Goal: Transaction & Acquisition: Purchase product/service

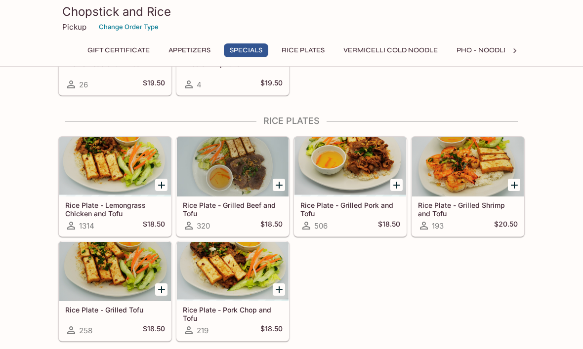
scroll to position [600, 0]
click at [472, 170] on div at bounding box center [468, 167] width 112 height 59
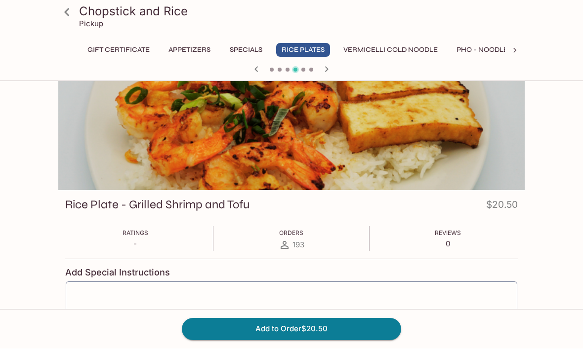
scroll to position [26, 0]
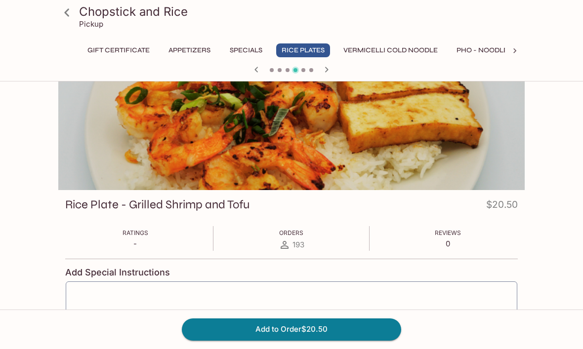
click at [65, 15] on icon at bounding box center [66, 12] width 17 height 17
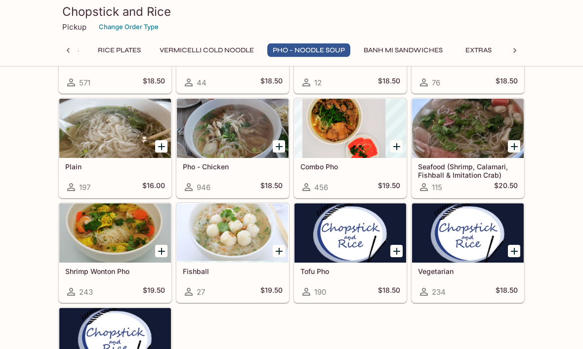
scroll to position [1341, 0]
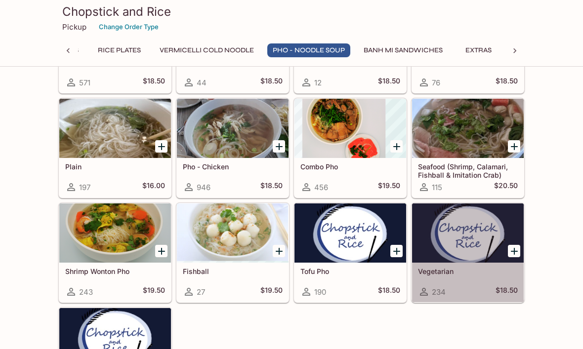
click at [479, 231] on div at bounding box center [468, 232] width 112 height 59
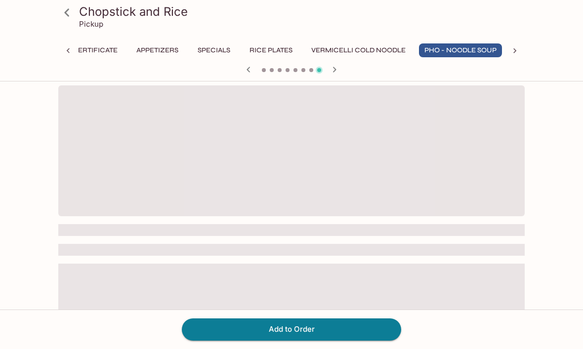
scroll to position [0, 33]
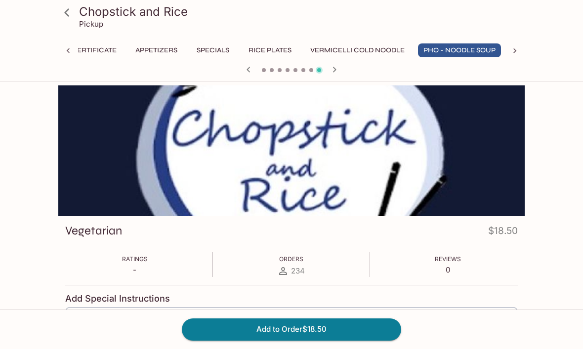
click at [65, 14] on icon at bounding box center [66, 12] width 17 height 17
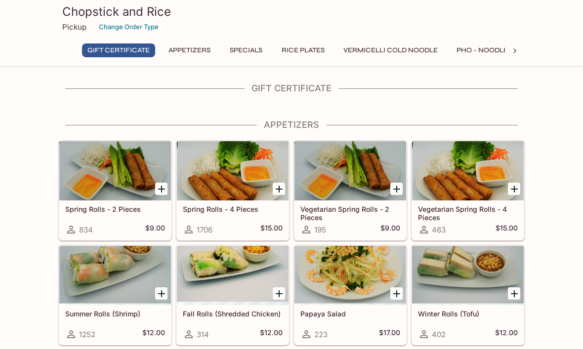
click at [244, 47] on button "Specials" at bounding box center [246, 50] width 44 height 14
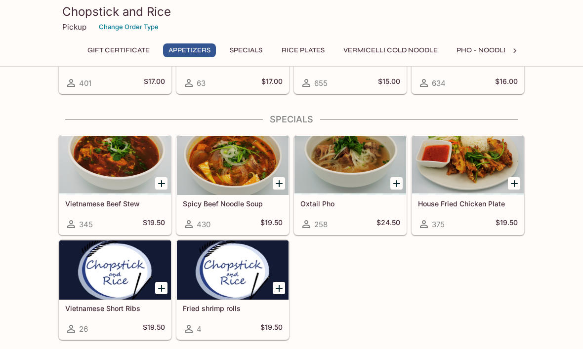
scroll to position [356, 0]
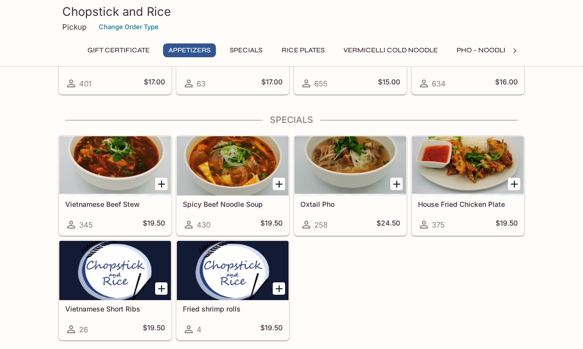
click at [516, 49] on icon at bounding box center [515, 51] width 10 height 10
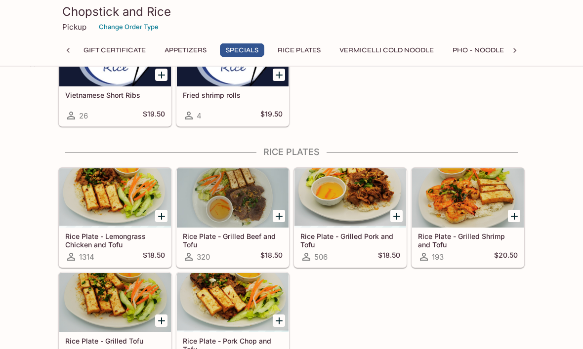
scroll to position [571, 0]
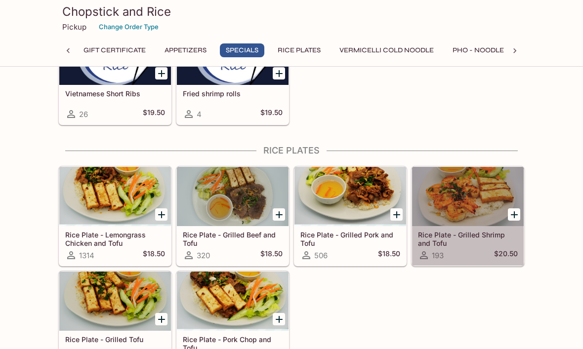
click at [471, 237] on h5 "Rice Plate - Grilled Shrimp and Tofu" at bounding box center [468, 239] width 100 height 16
